Goal: Task Accomplishment & Management: Use online tool/utility

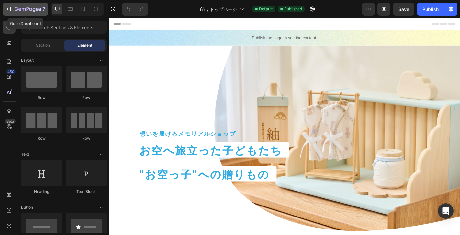
click at [28, 6] on div "7" at bounding box center [30, 9] width 31 height 8
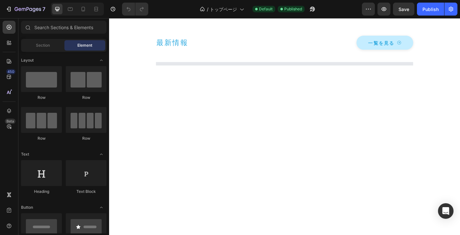
scroll to position [2984, 0]
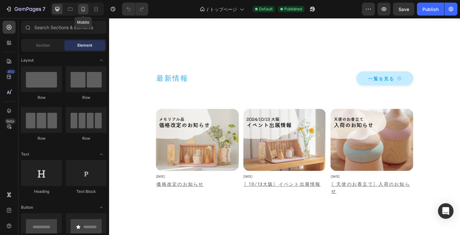
click at [81, 10] on icon at bounding box center [83, 9] width 6 height 6
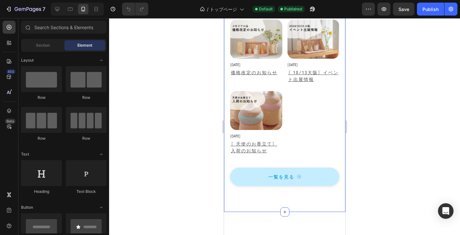
scroll to position [3233, 0]
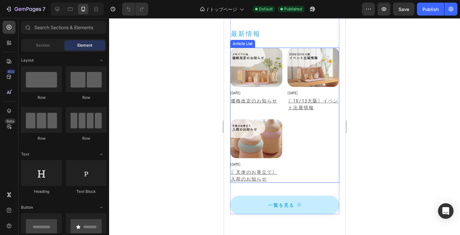
click at [334, 154] on div "Article Image [DATE] Article Date Row 価格改定のお知らせ Article Title Article List Arti…" at bounding box center [284, 115] width 109 height 135
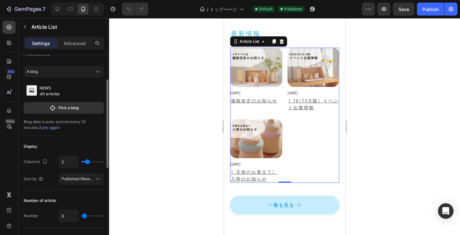
scroll to position [25, 0]
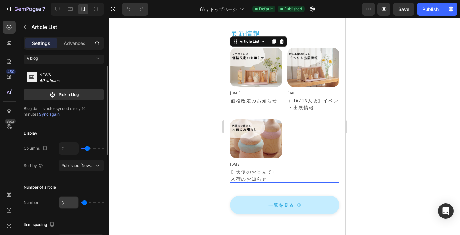
click at [72, 202] on input "3" at bounding box center [68, 202] width 19 height 12
type input "4"
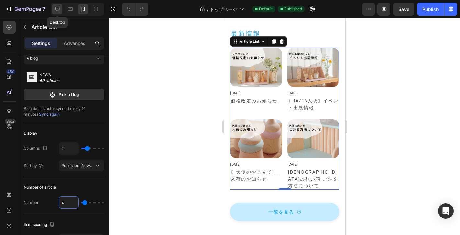
click at [59, 10] on icon at bounding box center [57, 9] width 6 height 6
type input "3"
type input "16"
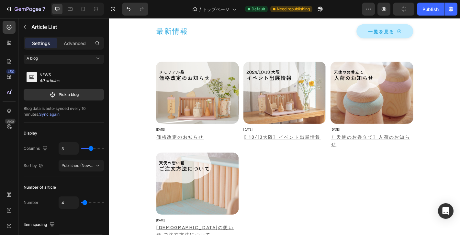
scroll to position [3036, 0]
click at [72, 10] on icon at bounding box center [70, 9] width 6 height 6
type input "4"
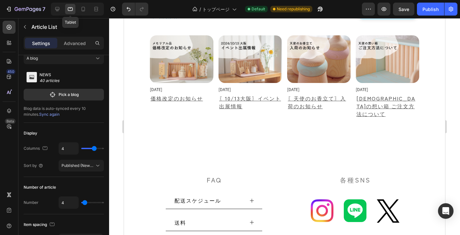
scroll to position [3001, 0]
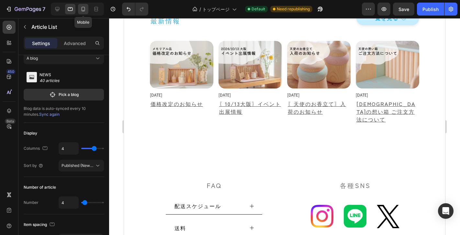
click at [82, 12] on div at bounding box center [83, 9] width 10 height 10
type input "2"
type input "24"
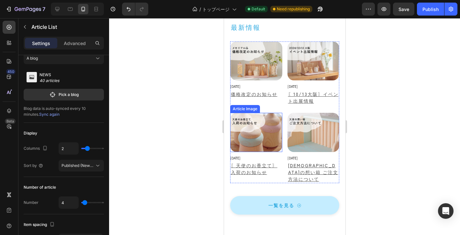
scroll to position [3207, 0]
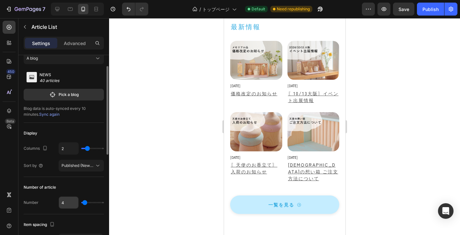
click at [67, 203] on input "4" at bounding box center [68, 202] width 19 height 12
type input "3"
type input "2"
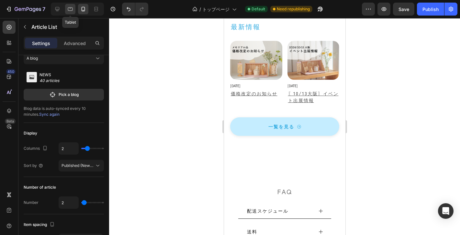
click at [73, 10] on icon at bounding box center [70, 9] width 6 height 6
type input "4"
type input "16"
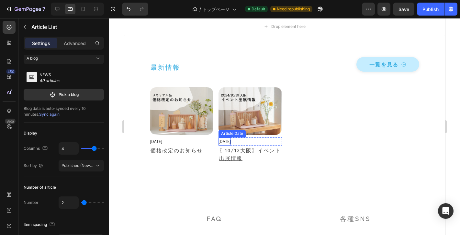
scroll to position [2927, 0]
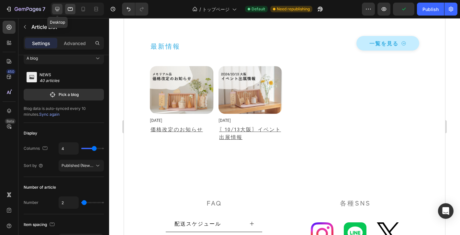
click at [59, 8] on icon at bounding box center [57, 9] width 6 height 6
type input "3"
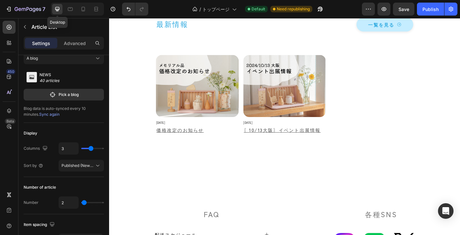
scroll to position [2999, 0]
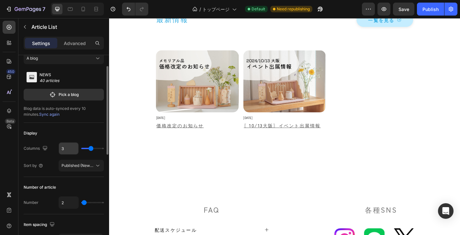
click at [66, 150] on input "3" at bounding box center [68, 148] width 19 height 12
type input "2"
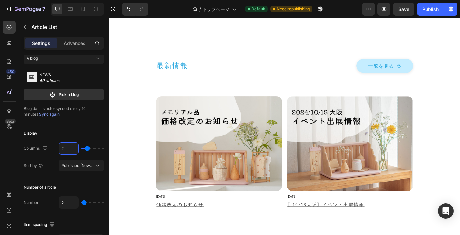
scroll to position [2938, 0]
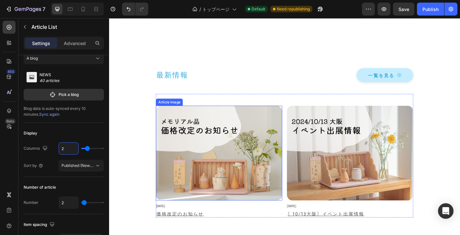
type input "3"
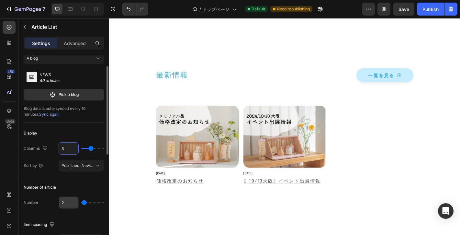
click at [67, 200] on input "2" at bounding box center [68, 202] width 19 height 12
type input "3"
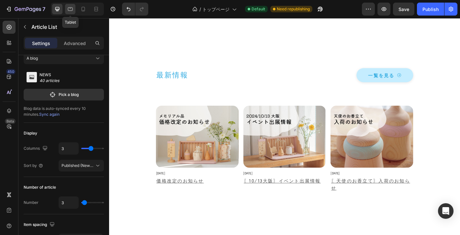
click at [74, 9] on div at bounding box center [70, 9] width 10 height 10
type input "4"
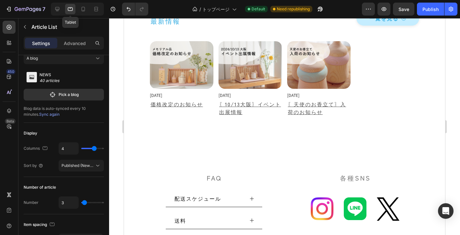
scroll to position [2952, 0]
click at [70, 150] on input "4" at bounding box center [68, 148] width 19 height 12
type input "3"
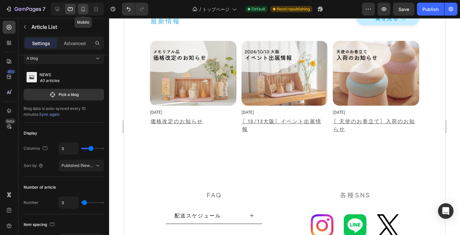
click at [87, 12] on div at bounding box center [83, 9] width 10 height 10
type input "2"
type input "24"
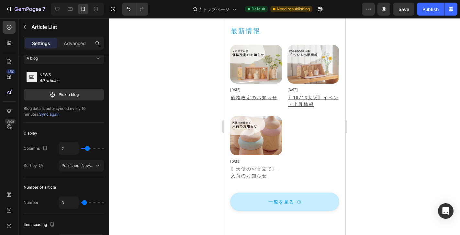
scroll to position [3158, 0]
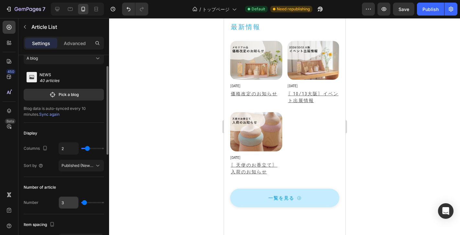
click at [70, 200] on input "3" at bounding box center [68, 202] width 19 height 12
type input "2"
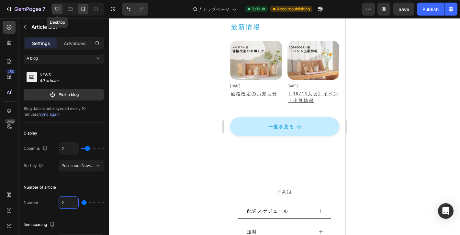
click at [56, 9] on icon at bounding box center [57, 9] width 6 height 6
type input "3"
type input "16"
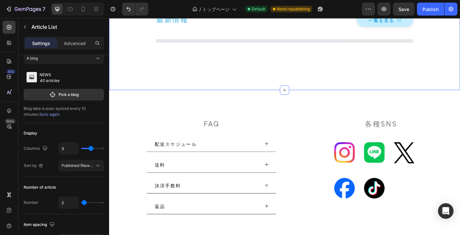
scroll to position [2905, 0]
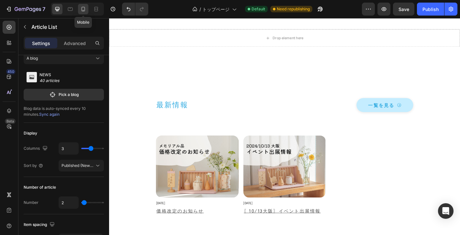
click at [86, 10] on div at bounding box center [83, 9] width 10 height 10
type input "2"
type input "24"
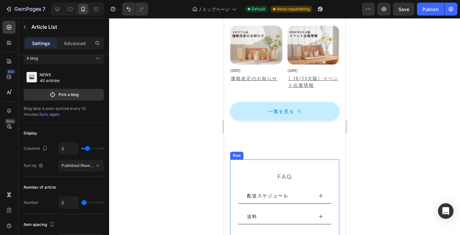
scroll to position [3589, 0]
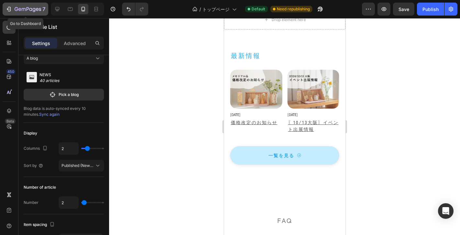
click at [26, 11] on icon "button" at bounding box center [28, 10] width 27 height 6
